Goal: Communication & Community: Answer question/provide support

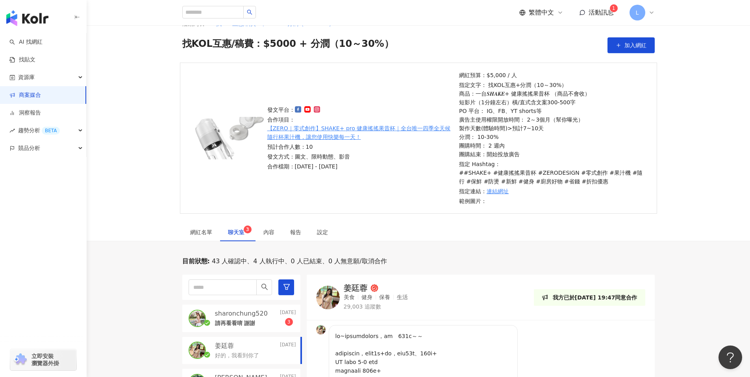
scroll to position [241, 0]
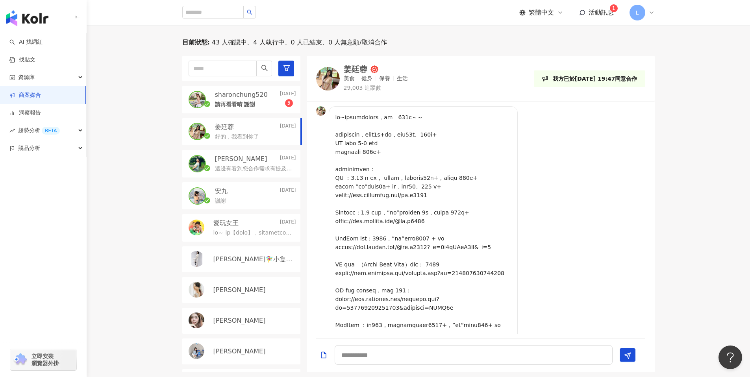
click at [249, 106] on p "請再看看唷 謝謝" at bounding box center [235, 105] width 41 height 8
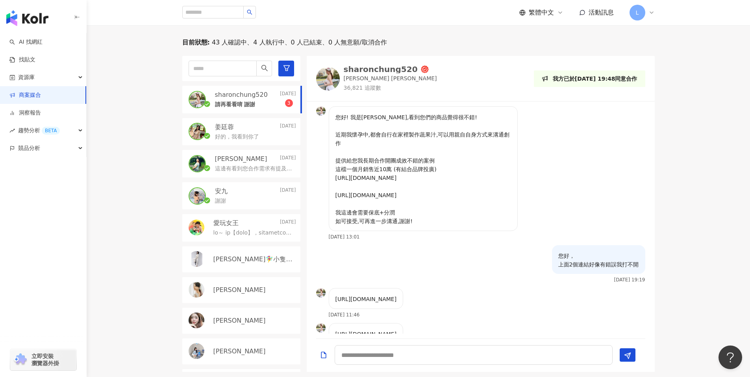
scroll to position [103, 0]
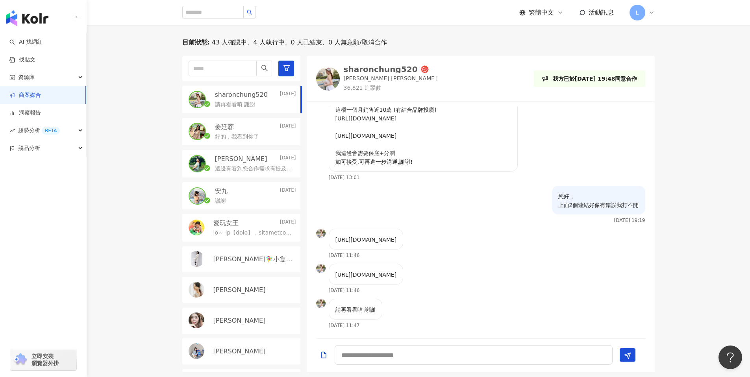
click at [532, 328] on div "請再看看唷 謝謝 2025/8/26 11:47" at bounding box center [481, 316] width 348 height 35
drag, startPoint x: 497, startPoint y: 229, endPoint x: 322, endPoint y: 209, distance: 175.1
click at [322, 229] on div "https://www.threads.com/@sharonchung520/post/DKwcHViysdj?xmt=AQF0AvM-XWpNsa0uZZ…" at bounding box center [359, 246] width 87 height 35
copy div "https://www.threads.com/@sharonchung520/post/DKwcHViysdj?xmt=AQF0AvM-XWpNsa0uZZ…"
drag, startPoint x: 422, startPoint y: 276, endPoint x: 321, endPoint y: 260, distance: 102.5
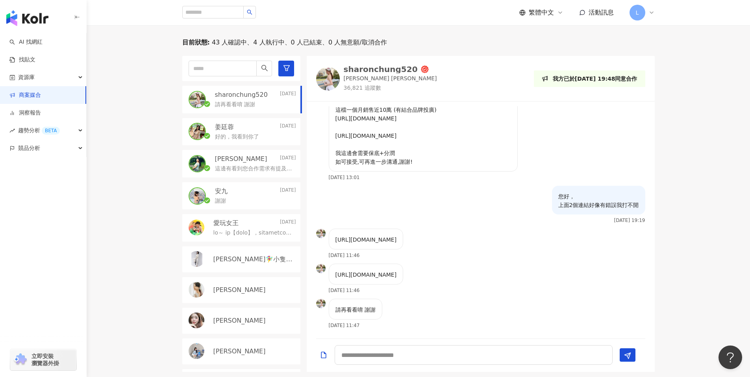
click at [321, 264] on div "https://www.instagram.com/reel/DCl6gQsyVjl/?igsh=MW90andpZXFpMjZwcA== 2025/8/26…" at bounding box center [359, 281] width 87 height 35
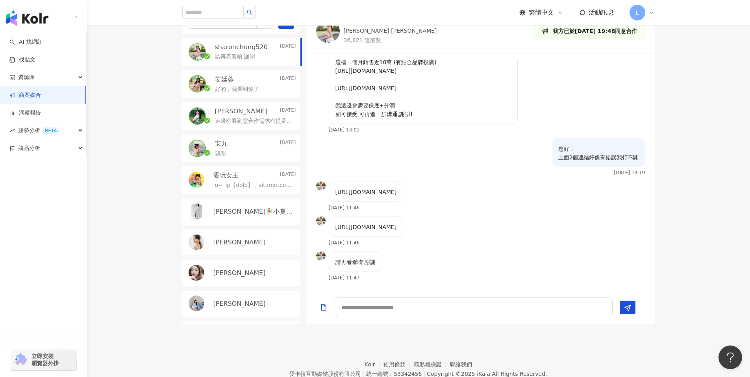
scroll to position [323, 0]
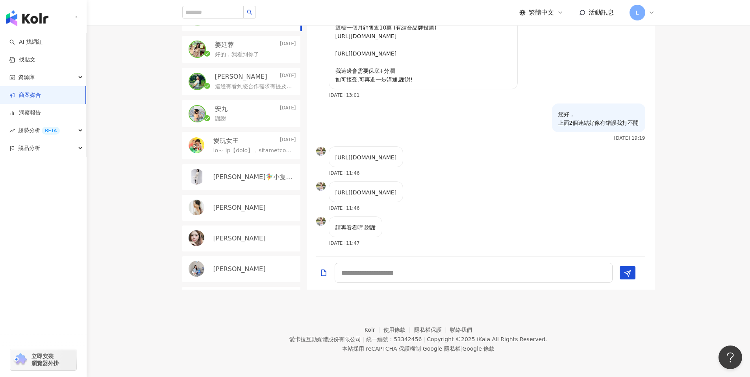
copy div "https://www.instagram.com/reel/DCl6gQsyVjl/?igsh=MW90andpZXFpMjZwcA=="
click at [396, 211] on div "https://www.instagram.com/reel/DCl6gQsyVjl/?igsh=MW90andpZXFpMjZwcA== 2025/8/26…" at bounding box center [359, 199] width 87 height 35
drag, startPoint x: 423, startPoint y: 194, endPoint x: 328, endPoint y: 187, distance: 95.5
click at [328, 187] on div "https://www.instagram.com/reel/DCl6gQsyVjl/?igsh=MW90andpZXFpMjZwcA== 2025/8/26…" at bounding box center [359, 199] width 87 height 35
copy p "https://www.instagram.com/reel/DCl6gQsyVjl/?igsh=MW90andpZXFpMjZwcA=="
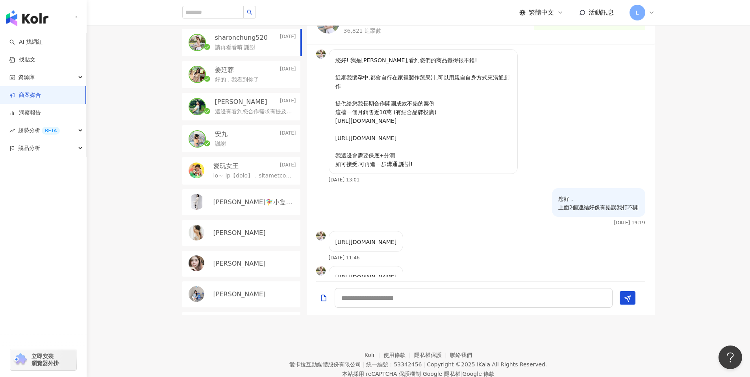
scroll to position [257, 0]
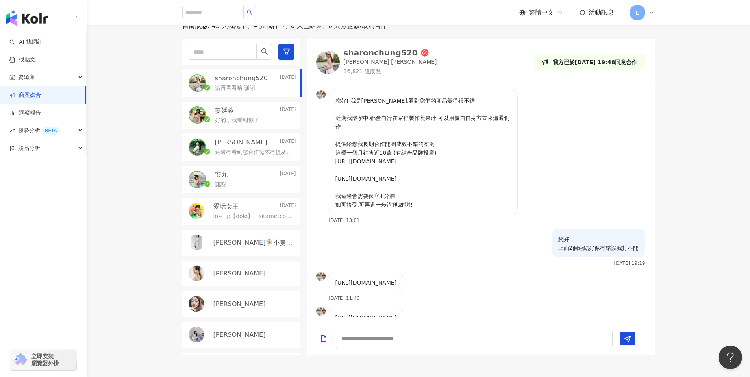
click at [322, 56] on img at bounding box center [328, 62] width 24 height 24
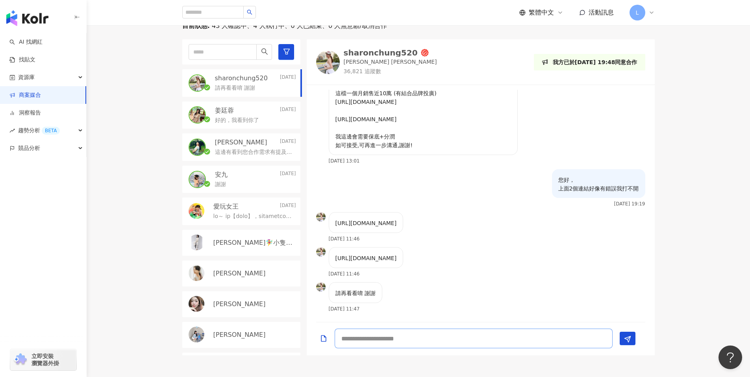
click at [393, 341] on textarea at bounding box center [474, 339] width 278 height 20
type textarea "*********"
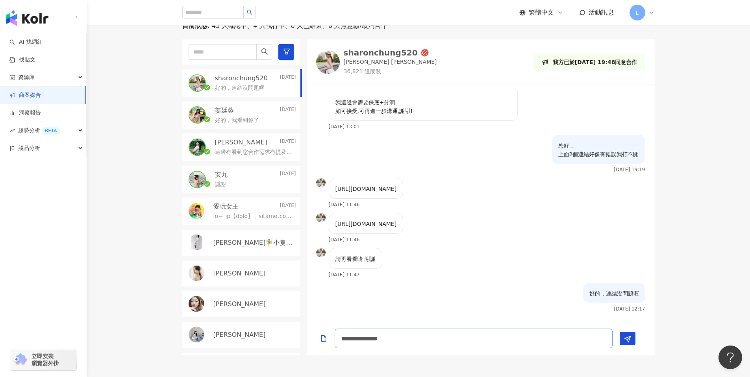
type textarea "**********"
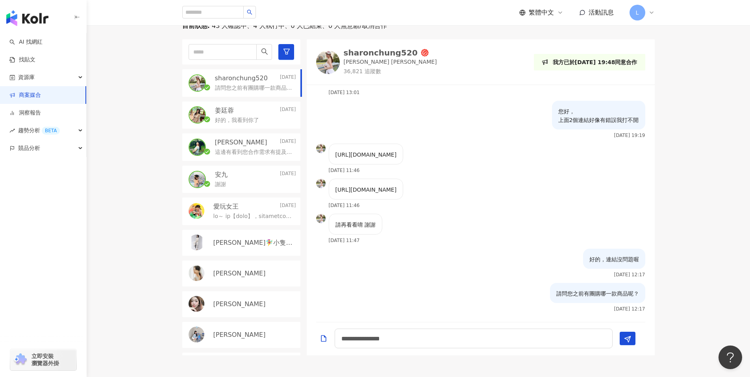
click at [486, 302] on div "請問您之前有團購哪一款商品呢？ 2025/8/26 12:17" at bounding box center [481, 300] width 348 height 34
click at [260, 118] on div "好的，我看到你了" at bounding box center [255, 119] width 81 height 9
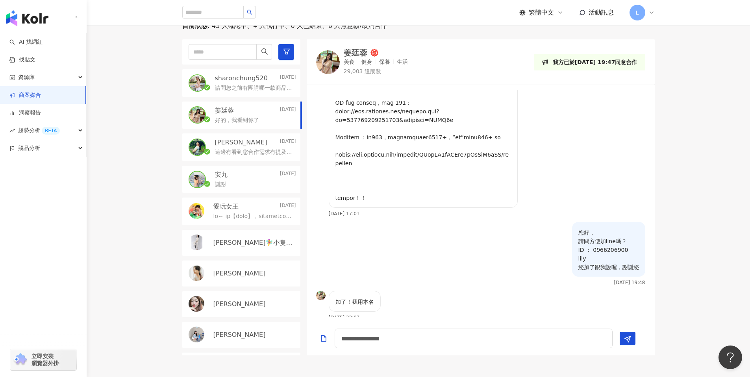
scroll to position [267, 0]
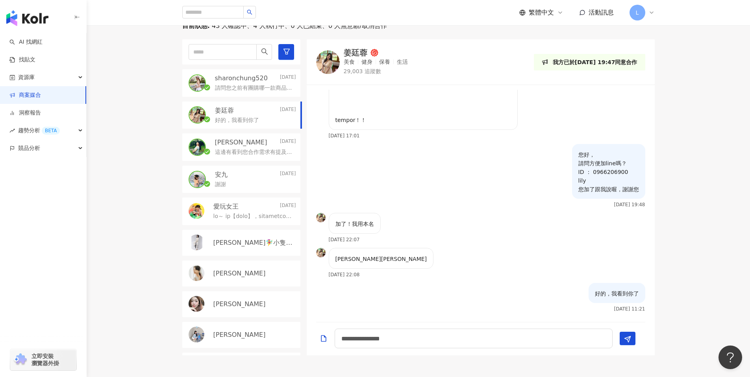
click at [258, 147] on div "這邊有看到您合作需求有提及到開團，我這邊也可以配合開團，對此產品很有興趣，謝謝" at bounding box center [255, 151] width 81 height 9
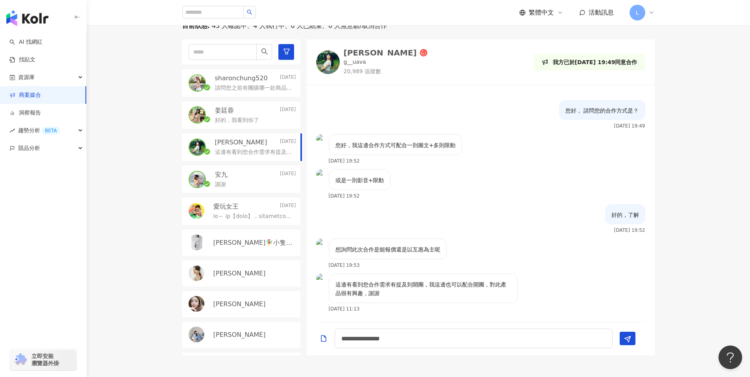
click at [263, 181] on div "謝謝" at bounding box center [255, 183] width 81 height 9
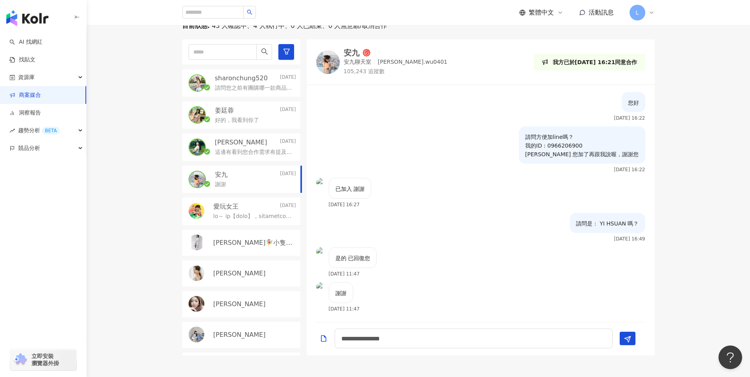
click at [246, 144] on p "波波愛麗絲" at bounding box center [241, 142] width 52 height 9
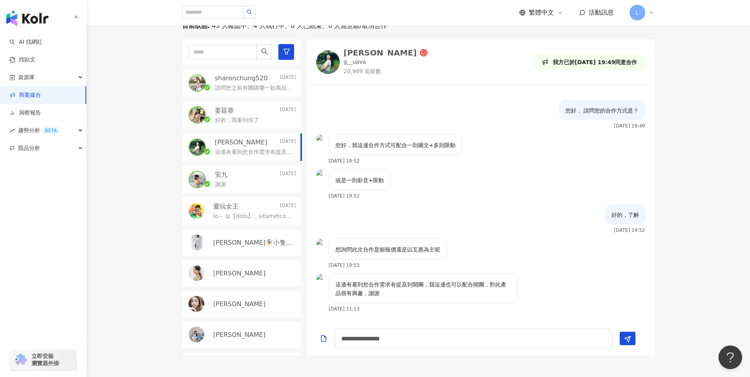
drag, startPoint x: 456, startPoint y: 226, endPoint x: 499, endPoint y: 224, distance: 43.4
click at [456, 226] on div "好的，了解 2025/8/25 19:52" at bounding box center [481, 221] width 348 height 34
click at [459, 205] on div "好的，了解 2025/8/25 19:52" at bounding box center [481, 221] width 348 height 34
click at [437, 198] on div "或是一則影音+限動 2025/8/25 19:52" at bounding box center [481, 186] width 348 height 35
click at [424, 343] on textarea "**********" at bounding box center [474, 339] width 278 height 20
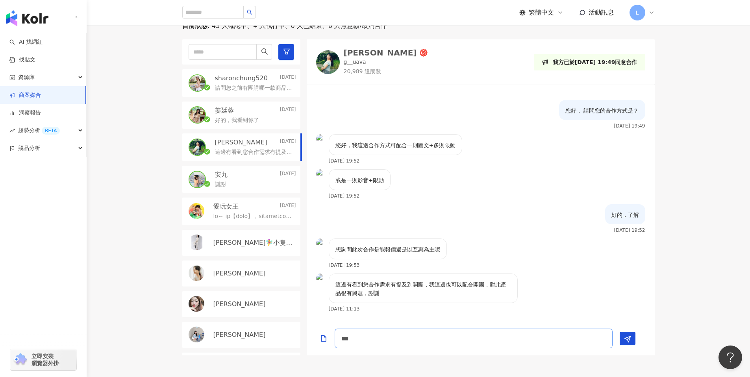
type textarea "*"
click at [324, 60] on img at bounding box center [328, 62] width 24 height 24
click at [395, 340] on textarea at bounding box center [474, 339] width 278 height 20
drag, startPoint x: 434, startPoint y: 339, endPoint x: 438, endPoint y: 339, distance: 4.3
click at [434, 339] on textarea at bounding box center [474, 339] width 278 height 20
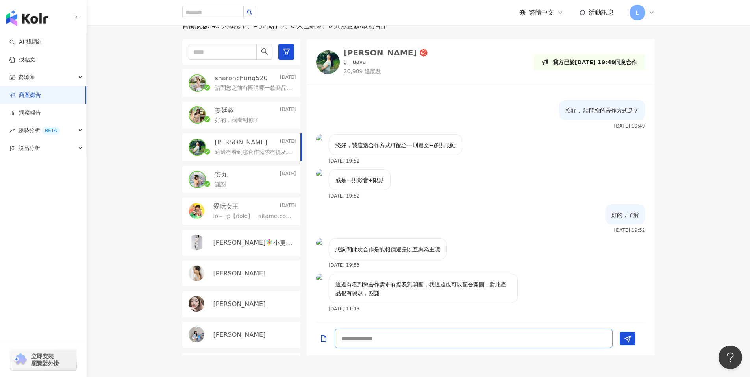
click at [382, 339] on textarea at bounding box center [474, 339] width 278 height 20
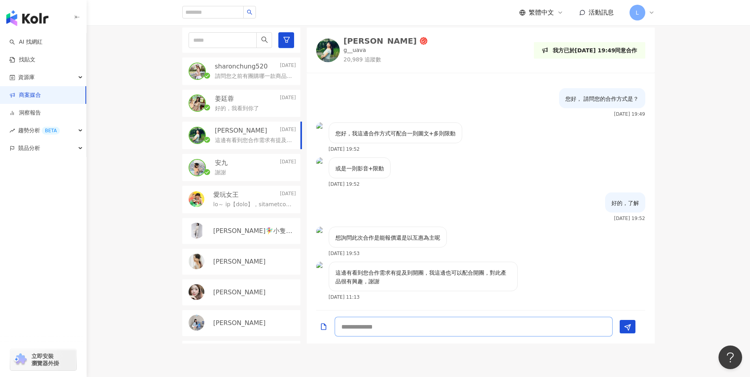
scroll to position [267, 0]
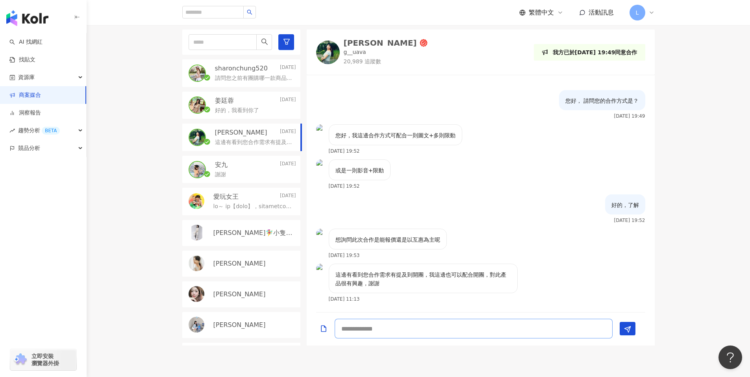
click at [381, 333] on textarea at bounding box center [474, 329] width 278 height 20
type textarea "*"
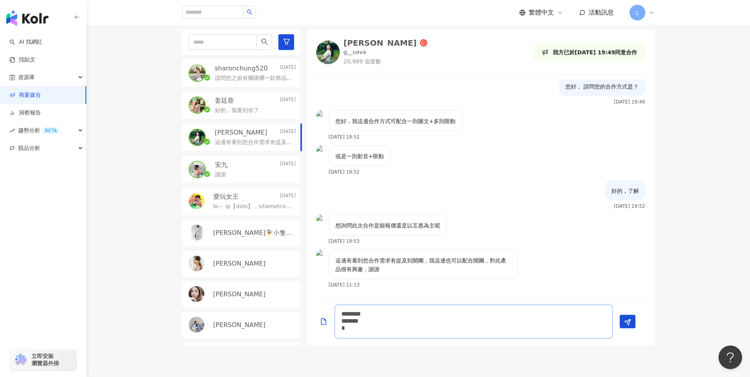
scroll to position [0, 0]
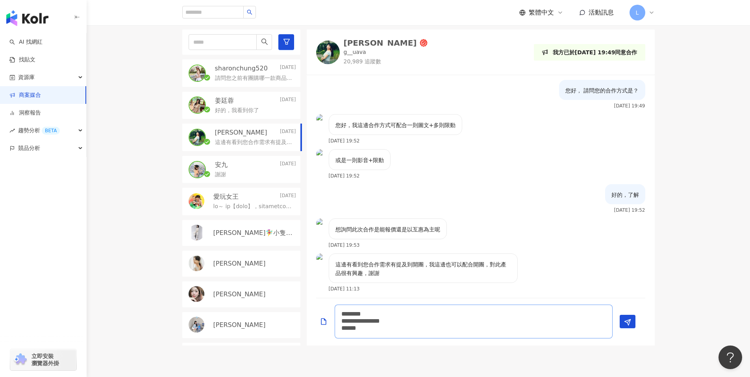
type textarea "**********"
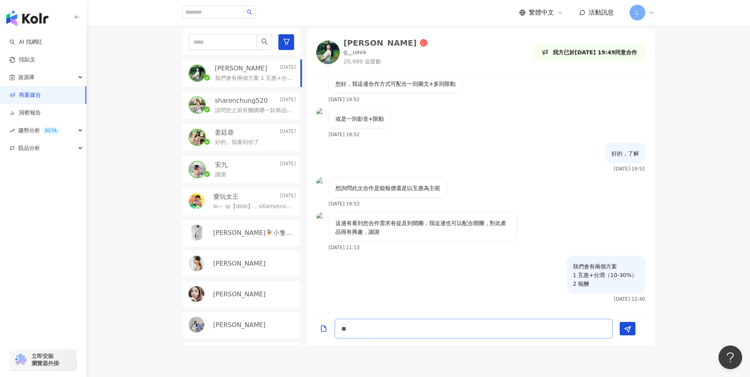
type textarea "*"
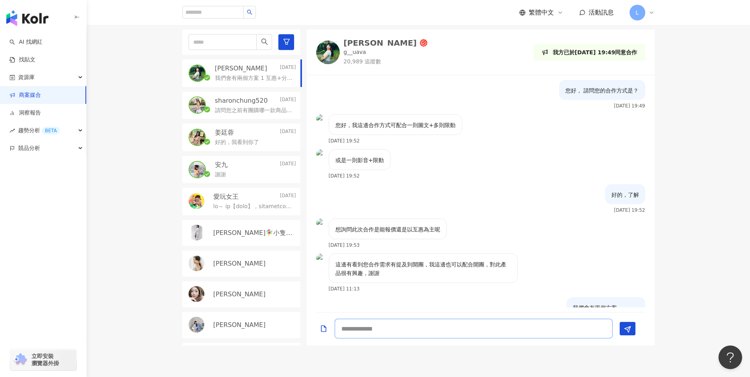
scroll to position [41, 0]
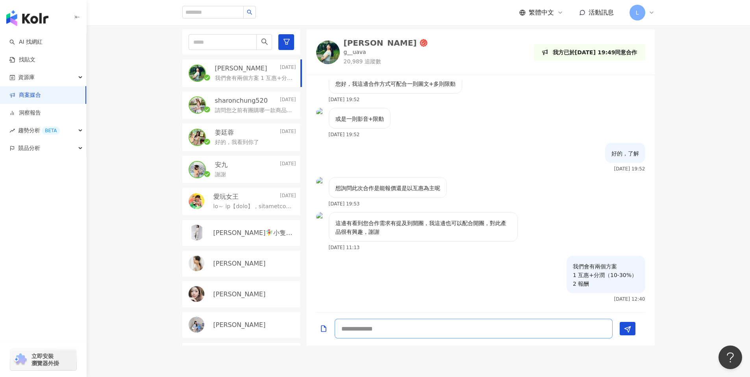
click at [435, 327] on textarea at bounding box center [474, 329] width 278 height 20
paste textarea "**********"
type textarea "**********"
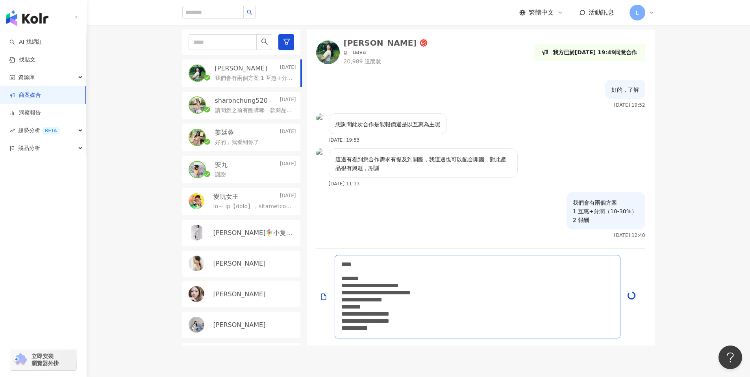
scroll to position [0, 0]
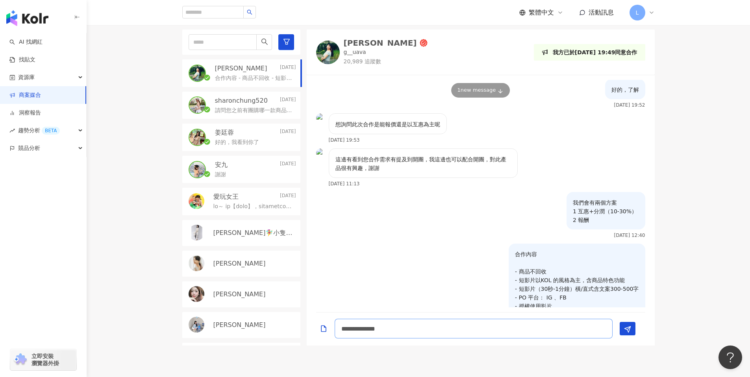
type textarea "**********"
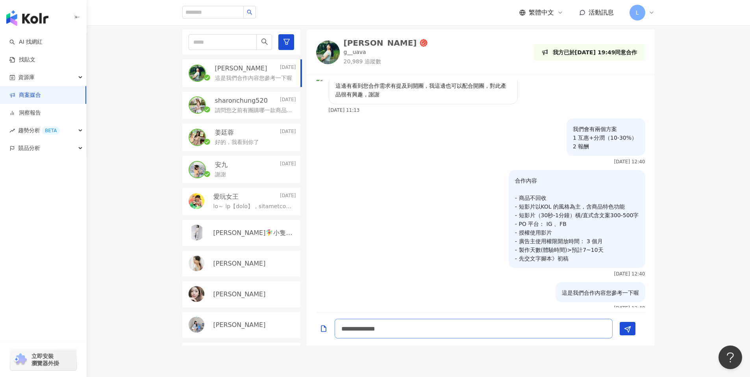
scroll to position [188, 0]
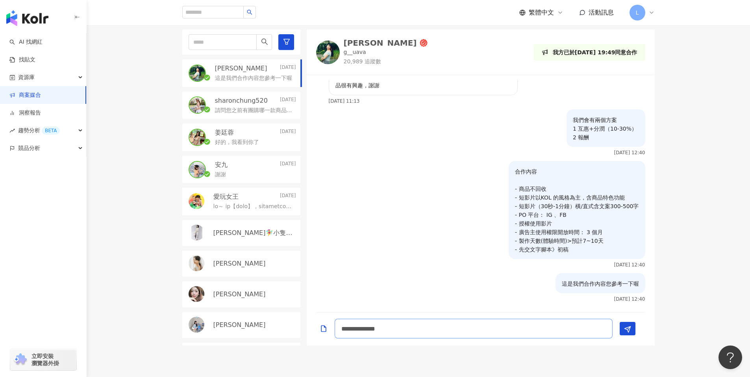
click at [361, 322] on textarea "**********" at bounding box center [474, 329] width 278 height 20
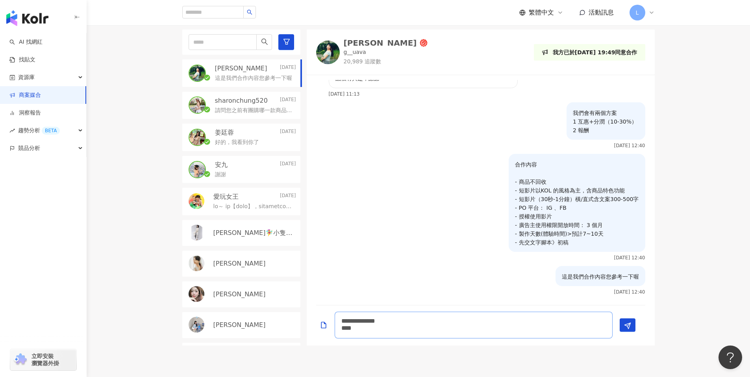
scroll to position [0, 0]
type textarea "**********"
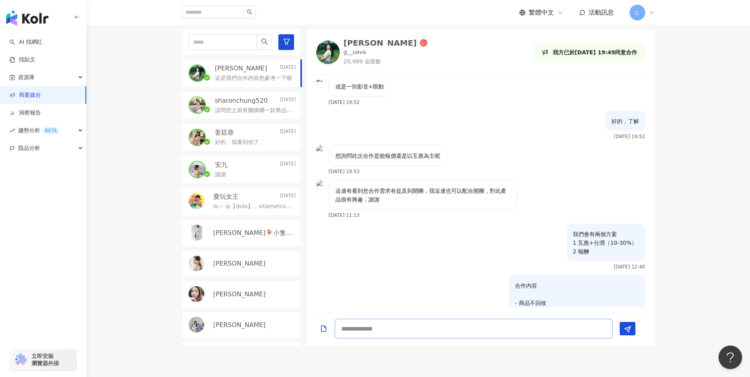
scroll to position [188, 0]
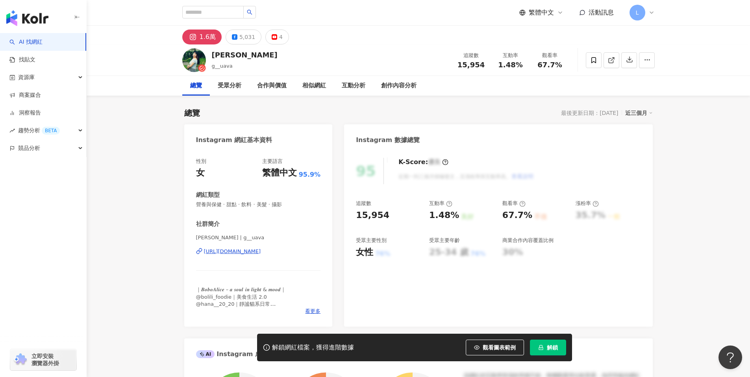
click at [253, 252] on div "https://www.instagram.com/g__uava/" at bounding box center [232, 251] width 57 height 7
